Goal: Information Seeking & Learning: Understand process/instructions

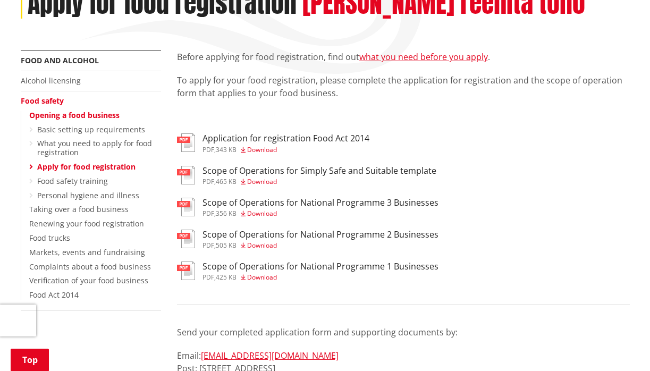
scroll to position [165, 0]
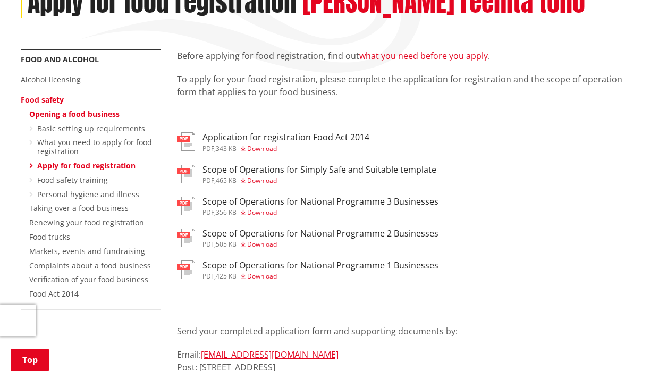
click at [433, 54] on link "what you need before you apply" at bounding box center [423, 56] width 129 height 12
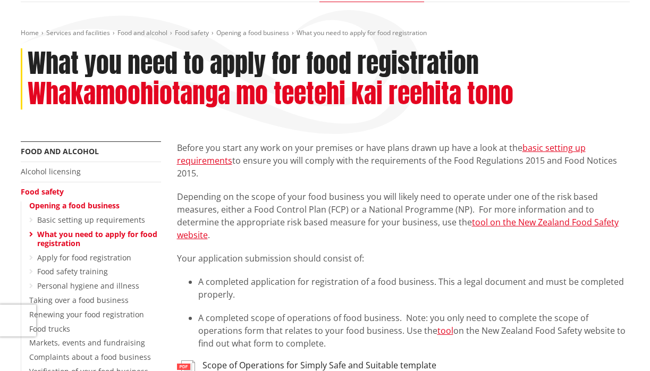
scroll to position [106, 0]
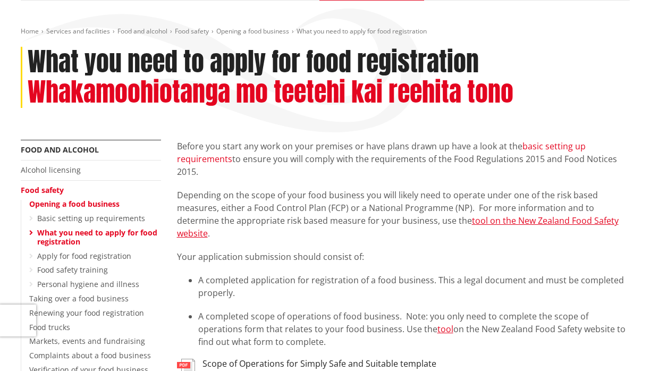
click at [564, 144] on link "basic setting up requirements" at bounding box center [381, 152] width 409 height 24
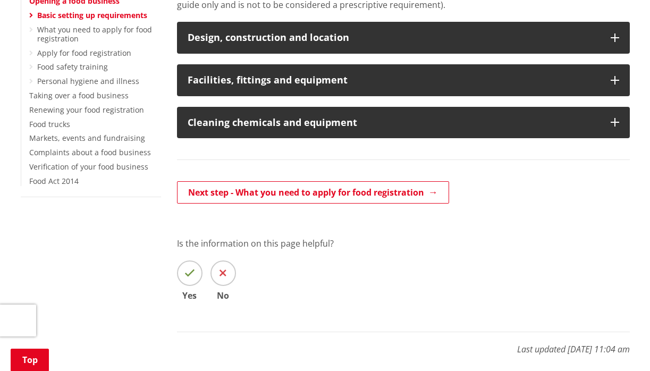
scroll to position [318, 0]
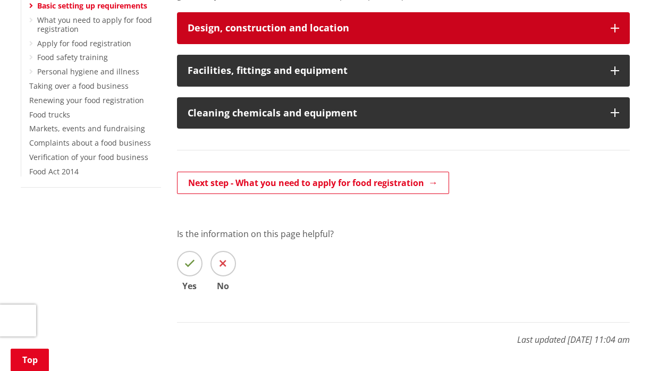
click at [621, 31] on button "Design, construction and location" at bounding box center [403, 28] width 453 height 32
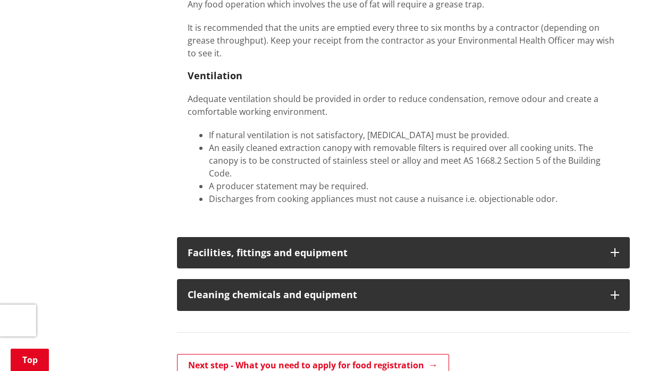
scroll to position [1073, 0]
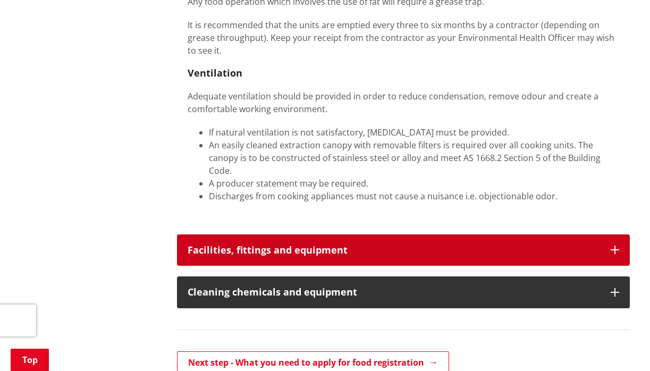
click at [616, 246] on icon "button" at bounding box center [615, 250] width 9 height 9
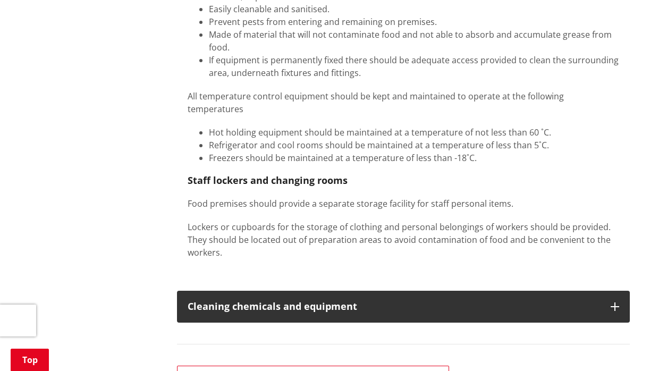
scroll to position [1421, 0]
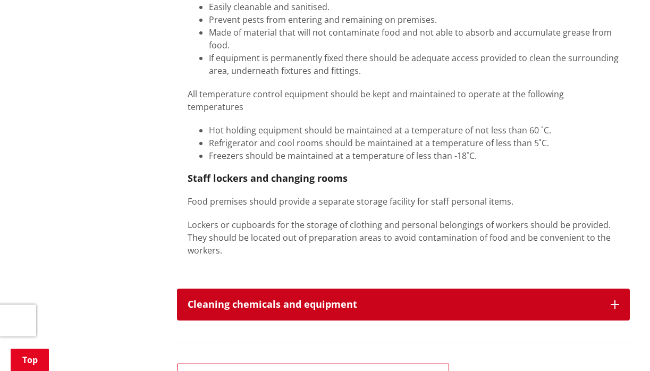
click at [615, 289] on button "Cleaning chemicals and equipment" at bounding box center [403, 305] width 453 height 32
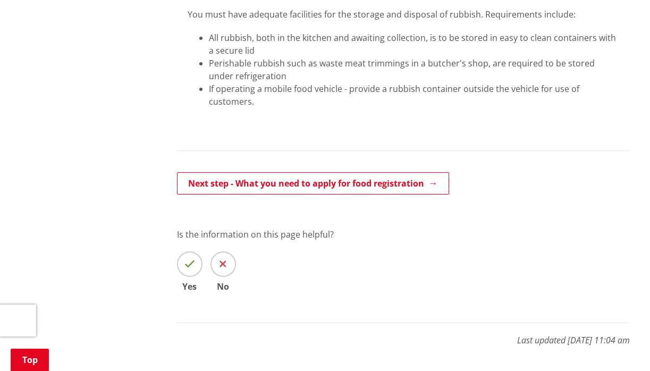
scroll to position [2566, 0]
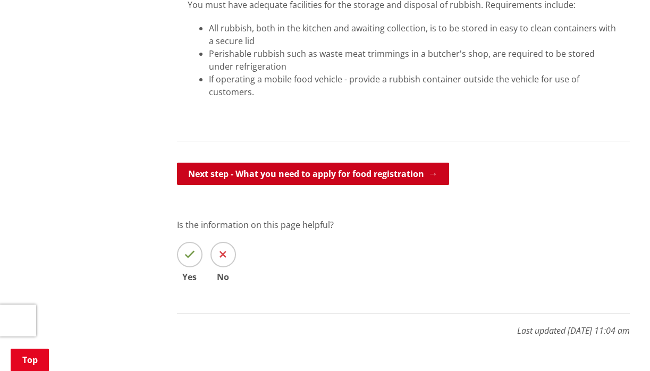
click at [446, 163] on link "Next step - What you need to apply for food registration" at bounding box center [313, 174] width 272 height 22
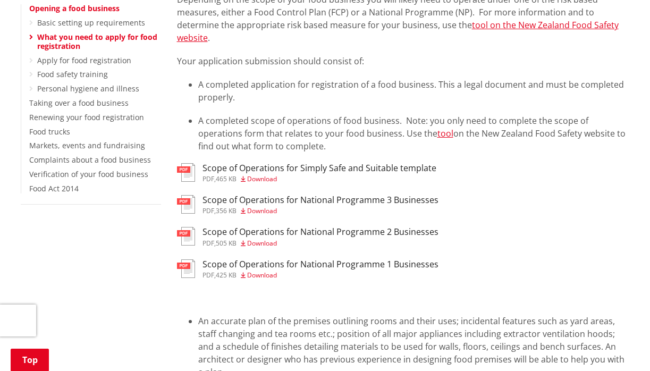
scroll to position [302, 0]
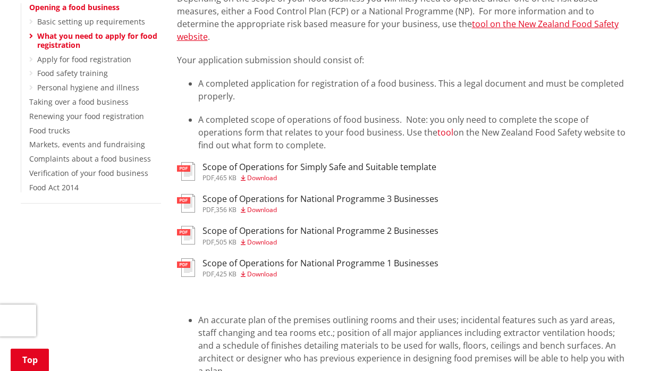
click at [437, 133] on link "tool" at bounding box center [445, 132] width 16 height 12
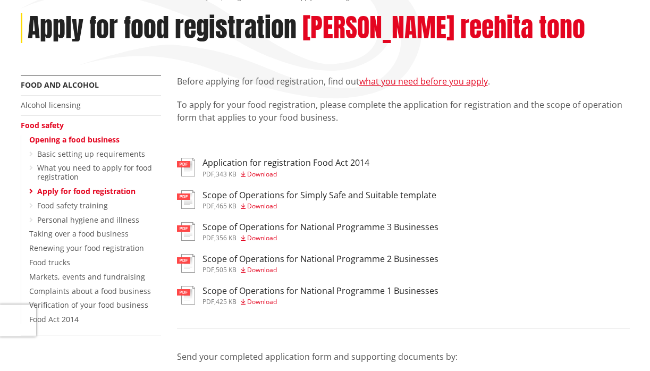
scroll to position [142, 0]
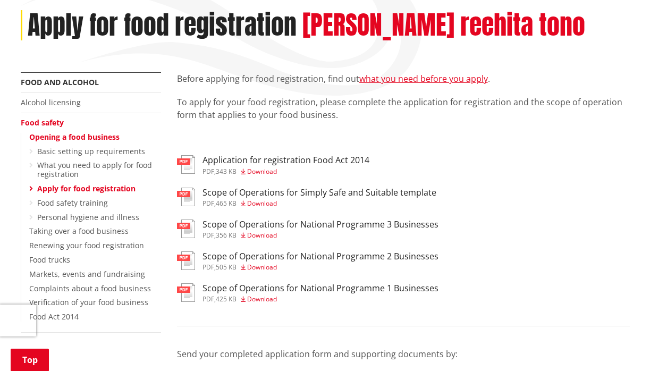
click at [193, 162] on img at bounding box center [186, 164] width 18 height 19
click at [195, 198] on img at bounding box center [186, 197] width 18 height 19
click at [190, 230] on img at bounding box center [186, 228] width 18 height 19
click at [192, 258] on img at bounding box center [186, 260] width 18 height 19
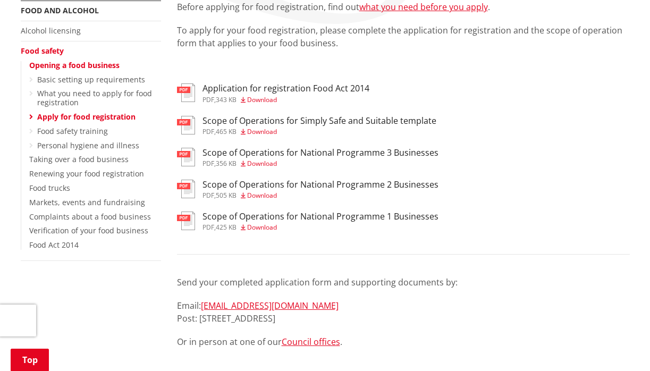
scroll to position [213, 0]
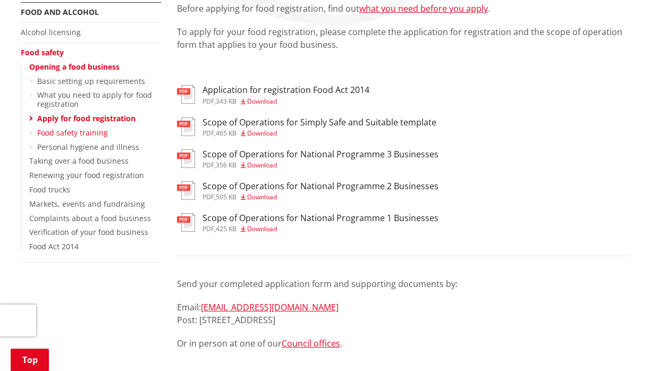
click at [97, 128] on link "Food safety training" at bounding box center [72, 133] width 71 height 10
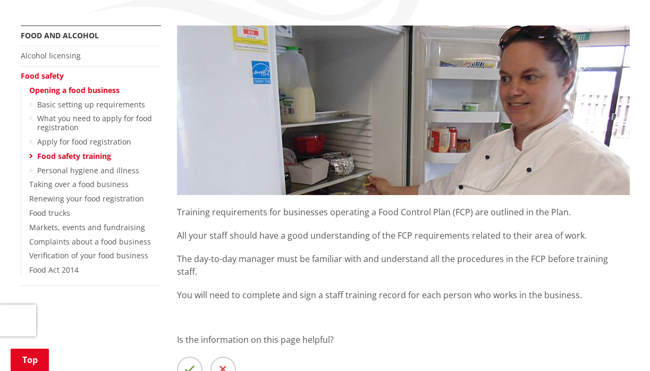
scroll to position [191, 0]
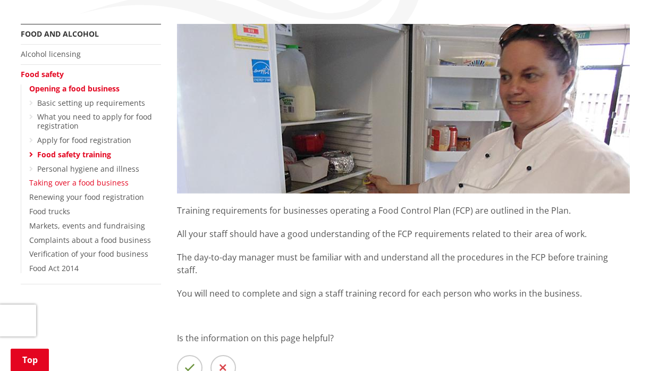
click at [97, 178] on link "Taking over a food business" at bounding box center [78, 183] width 99 height 10
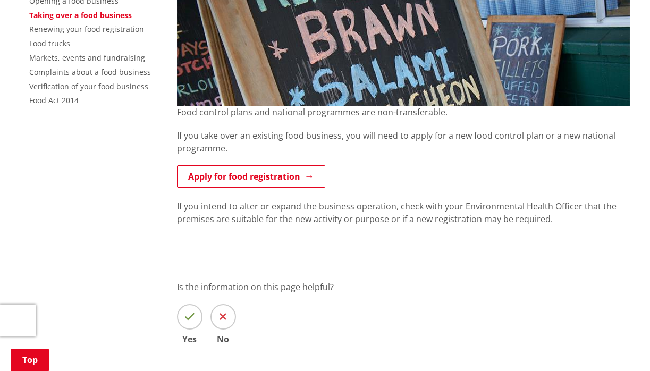
scroll to position [272, 0]
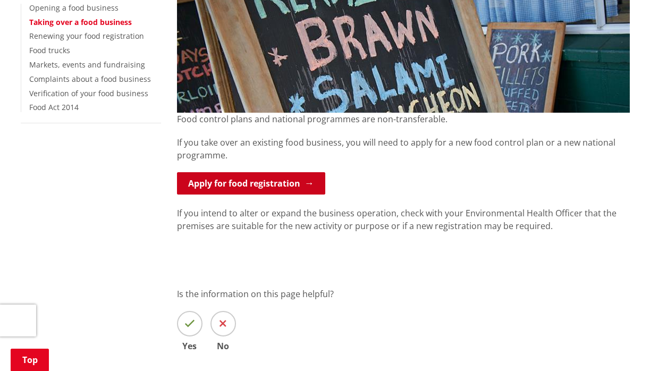
click at [285, 190] on link "Apply for food registration" at bounding box center [251, 183] width 148 height 22
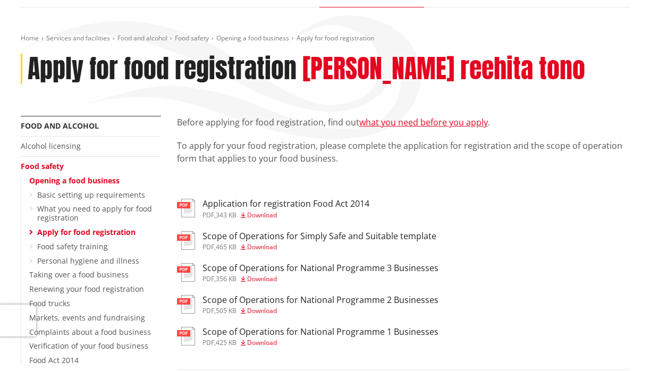
scroll to position [98, 0]
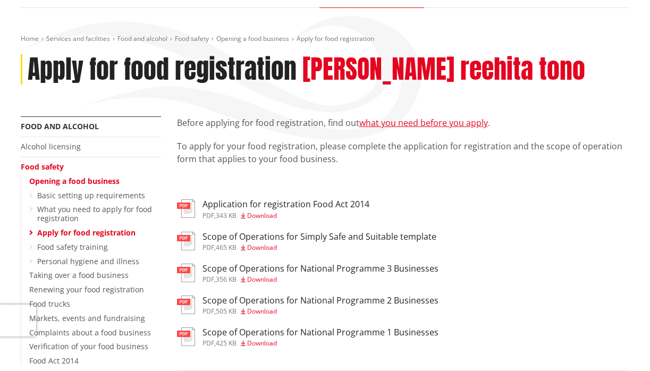
click at [197, 241] on link "Scope of Operations for Simply Safe and Suitable template pdf , 465 KB Download" at bounding box center [306, 241] width 259 height 19
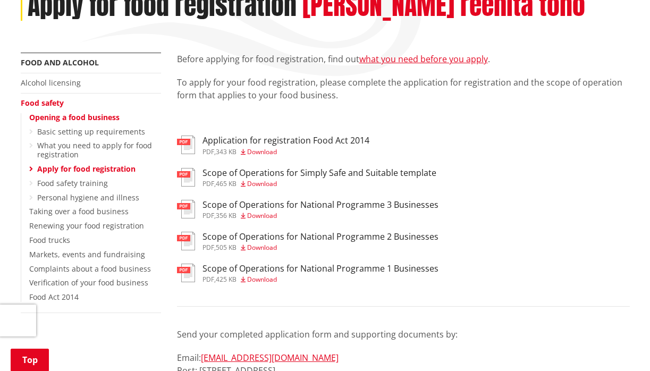
scroll to position [163, 0]
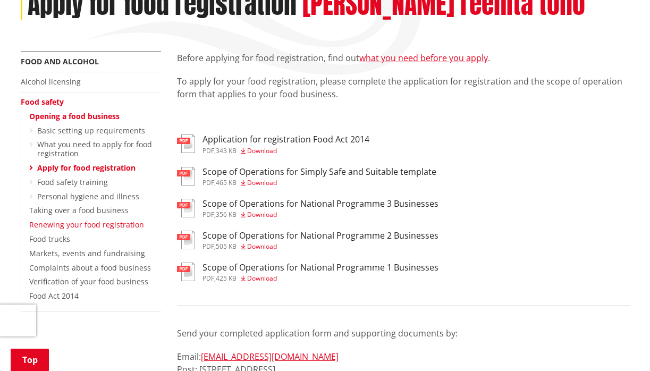
click at [94, 220] on link "Renewing your food registration" at bounding box center [86, 224] width 115 height 10
